Goal: Navigation & Orientation: Go to known website

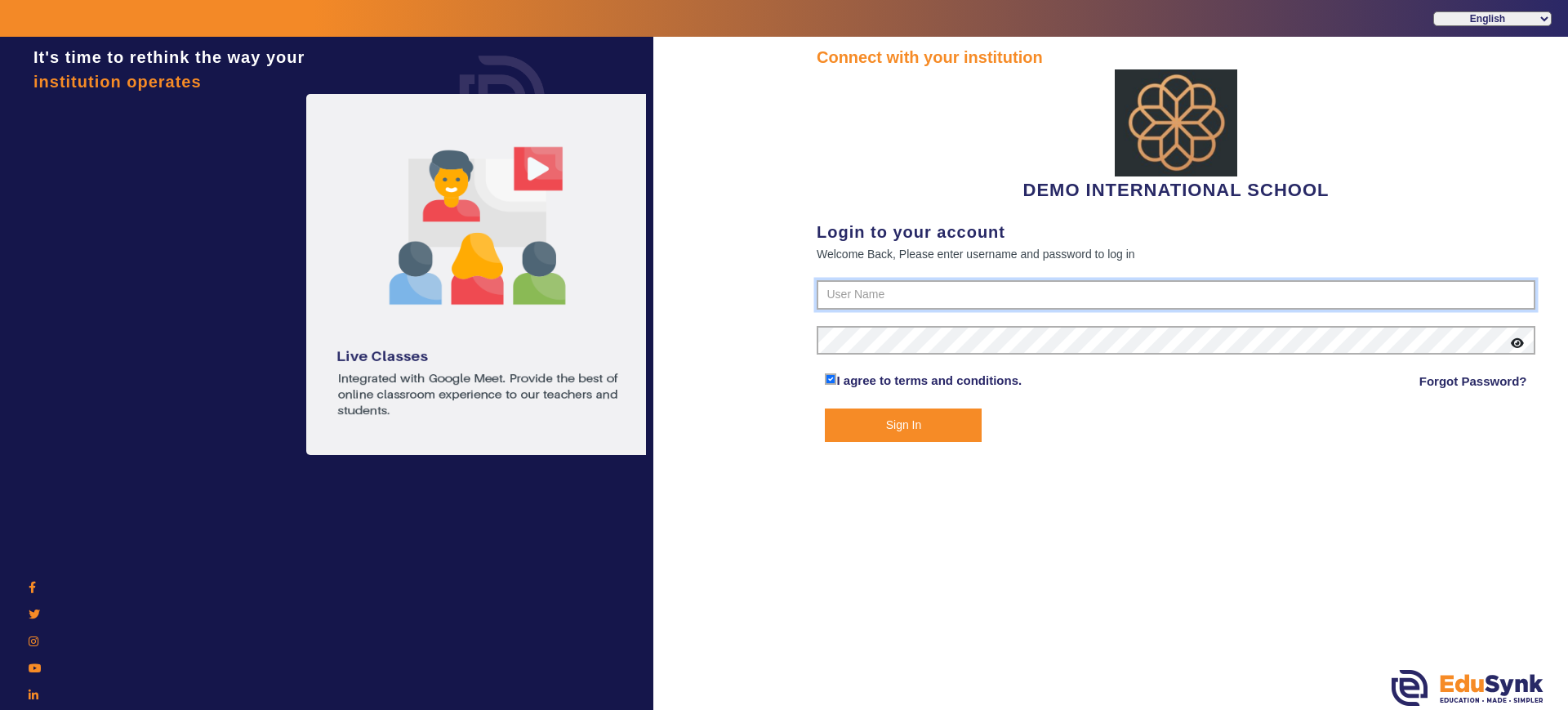
type input "2143224344"
click at [862, 418] on button "Sign In" at bounding box center [903, 425] width 157 height 34
